Goal: Task Accomplishment & Management: Manage account settings

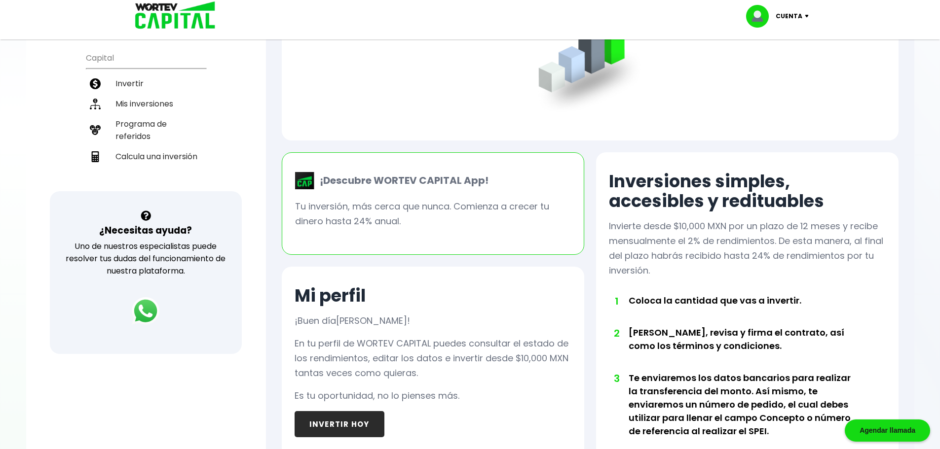
scroll to position [173, 0]
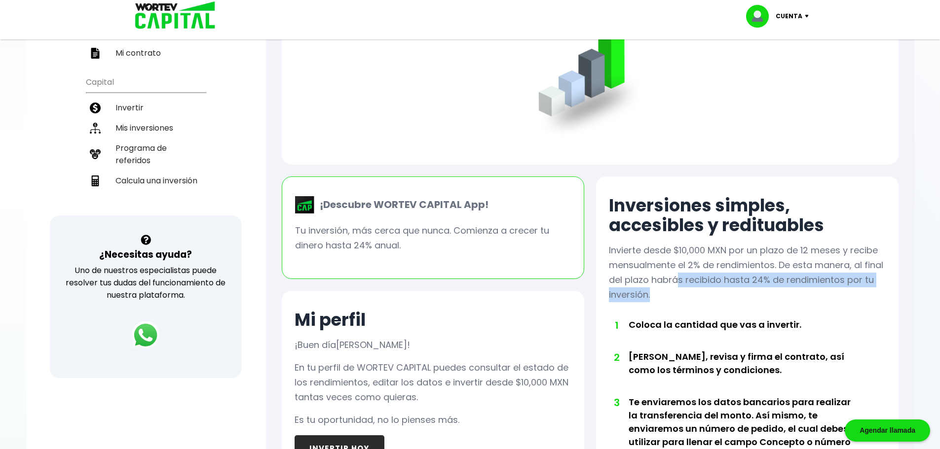
drag, startPoint x: 682, startPoint y: 284, endPoint x: 690, endPoint y: 294, distance: 13.7
click at [690, 294] on p "Invierte desde $10,000 MXN por un plazo de 12 meses y recibe mensualmente el 2%…" at bounding box center [747, 272] width 277 height 59
click at [689, 294] on p "Invierte desde $10,000 MXN por un plazo de 12 meses y recibe mensualmente el 2%…" at bounding box center [747, 272] width 277 height 59
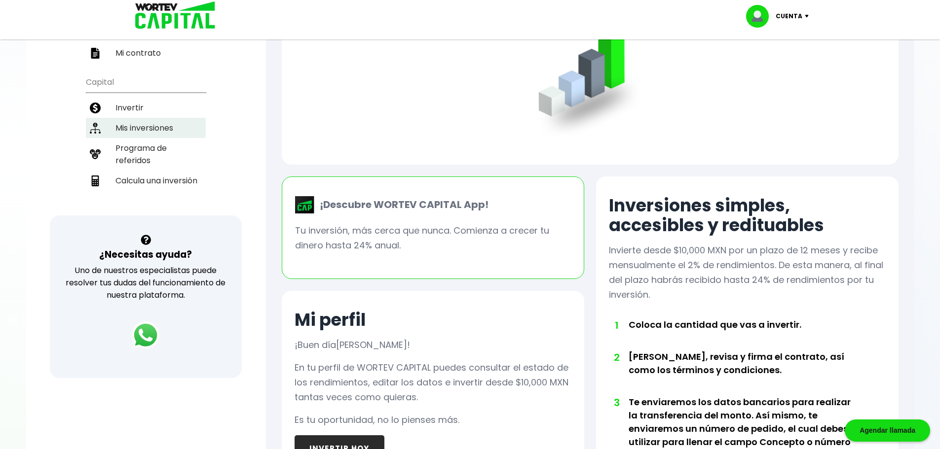
click at [136, 127] on li "Mis inversiones" at bounding box center [146, 128] width 120 height 20
